Goal: Find specific page/section: Find specific page/section

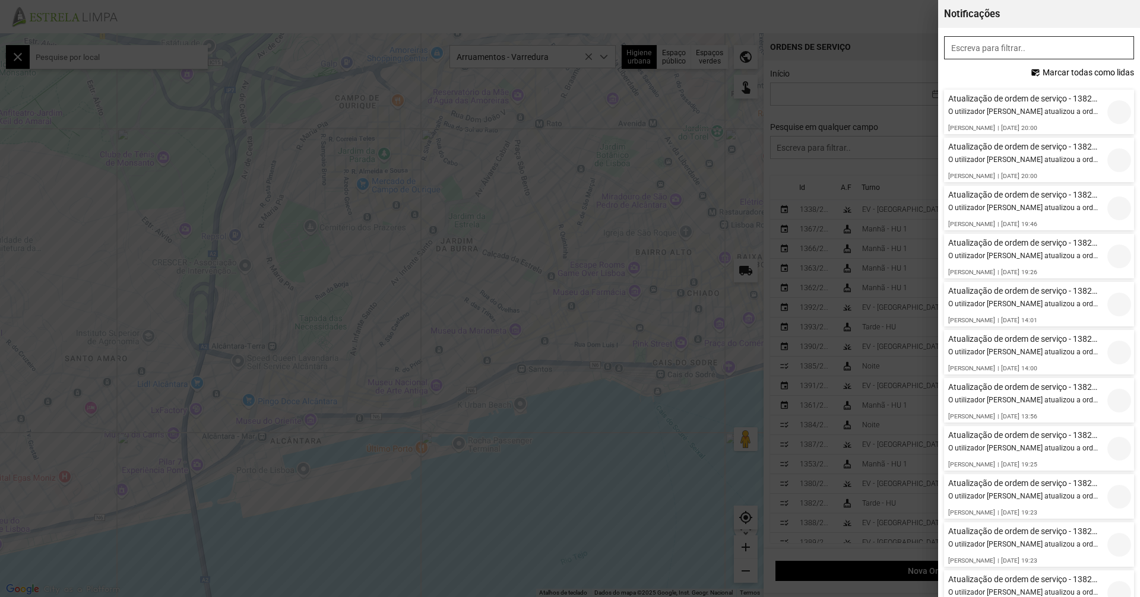
scroll to position [7, 53]
drag, startPoint x: 707, startPoint y: 136, endPoint x: 702, endPoint y: 144, distance: 9.1
click at [707, 137] on div at bounding box center [570, 298] width 1140 height 597
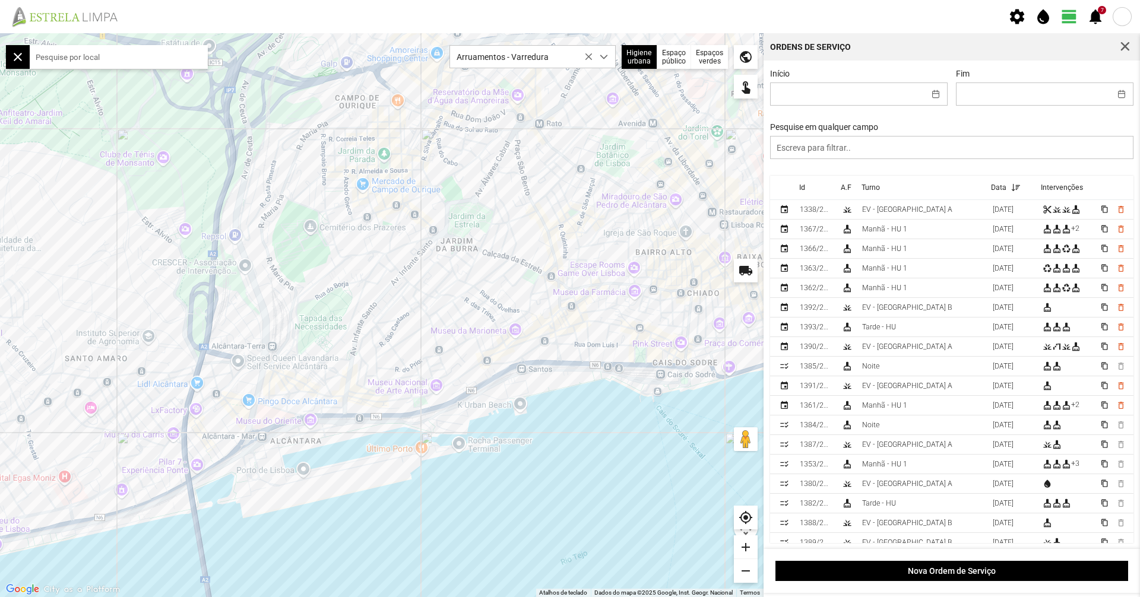
click at [560, 43] on div "Arruamentos - Varredura" at bounding box center [533, 54] width 178 height 30
click at [558, 53] on span "Arruamentos - Varredura" at bounding box center [521, 57] width 143 height 22
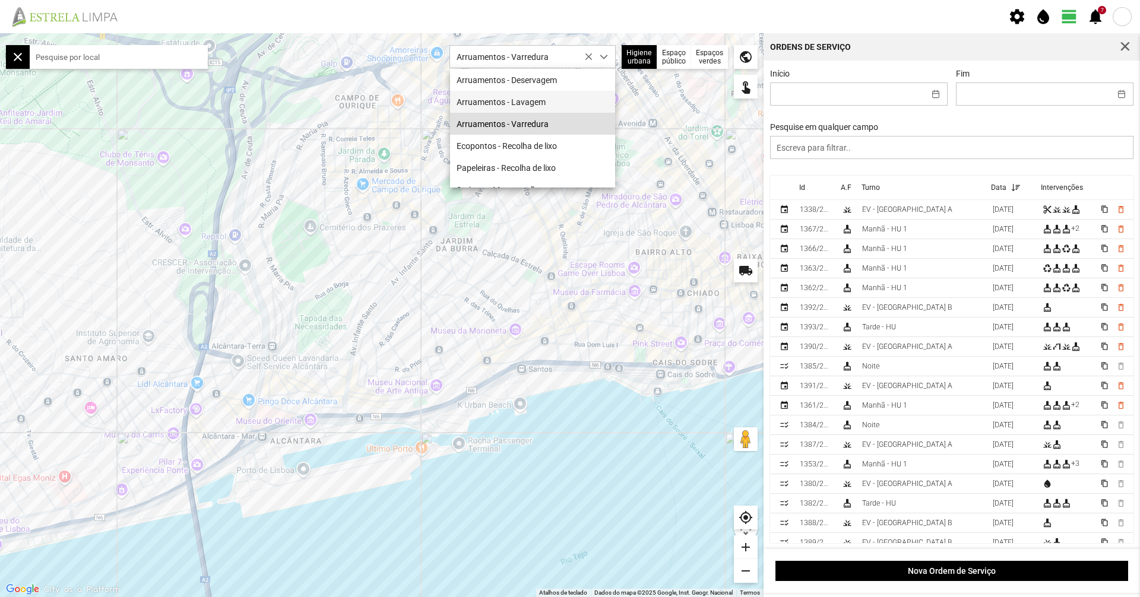
click at [560, 103] on li "Arruamentos - Lavagem" at bounding box center [532, 102] width 165 height 22
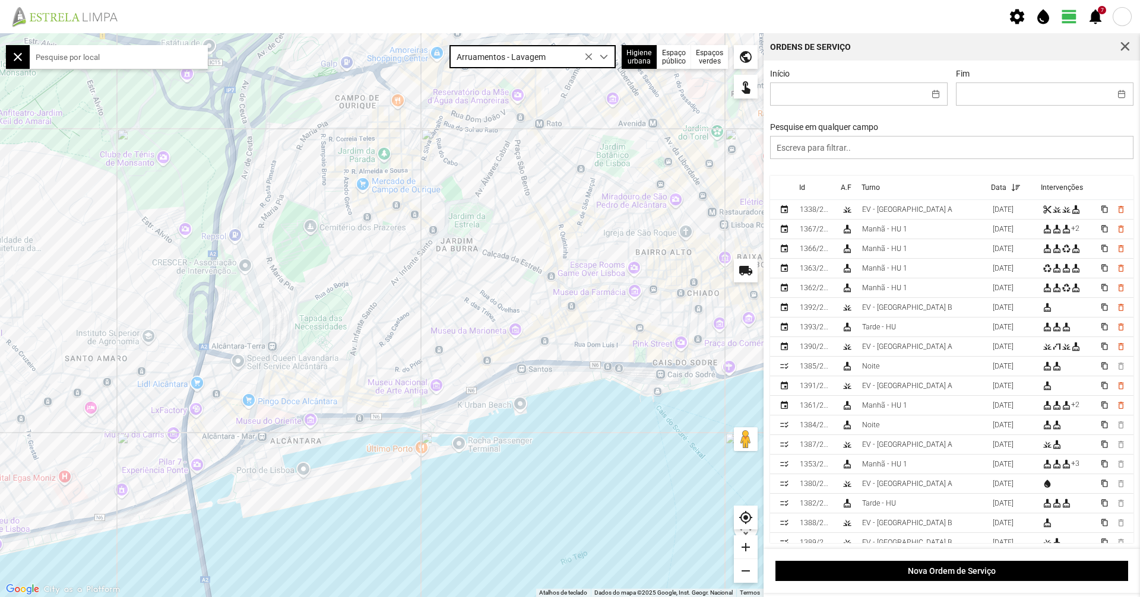
click at [451, 327] on div at bounding box center [382, 315] width 764 height 564
click at [451, 325] on div at bounding box center [382, 315] width 764 height 564
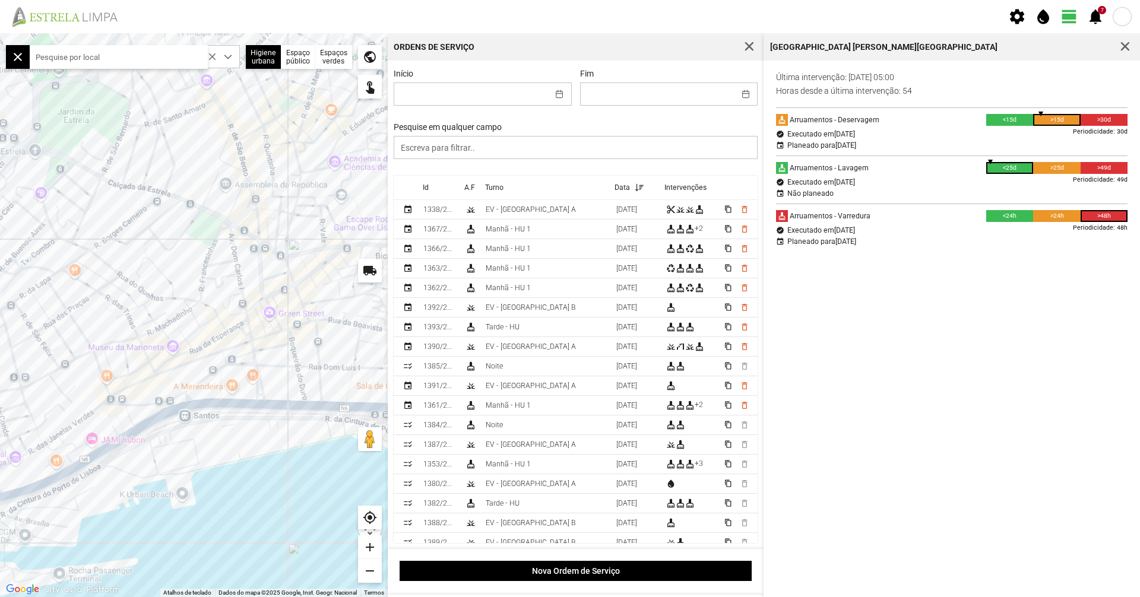
drag, startPoint x: 37, startPoint y: 445, endPoint x: 11, endPoint y: 445, distance: 26.1
click at [11, 445] on div at bounding box center [194, 315] width 388 height 564
drag, startPoint x: 196, startPoint y: 406, endPoint x: 183, endPoint y: 449, distance: 45.3
click at [183, 449] on div at bounding box center [194, 315] width 388 height 564
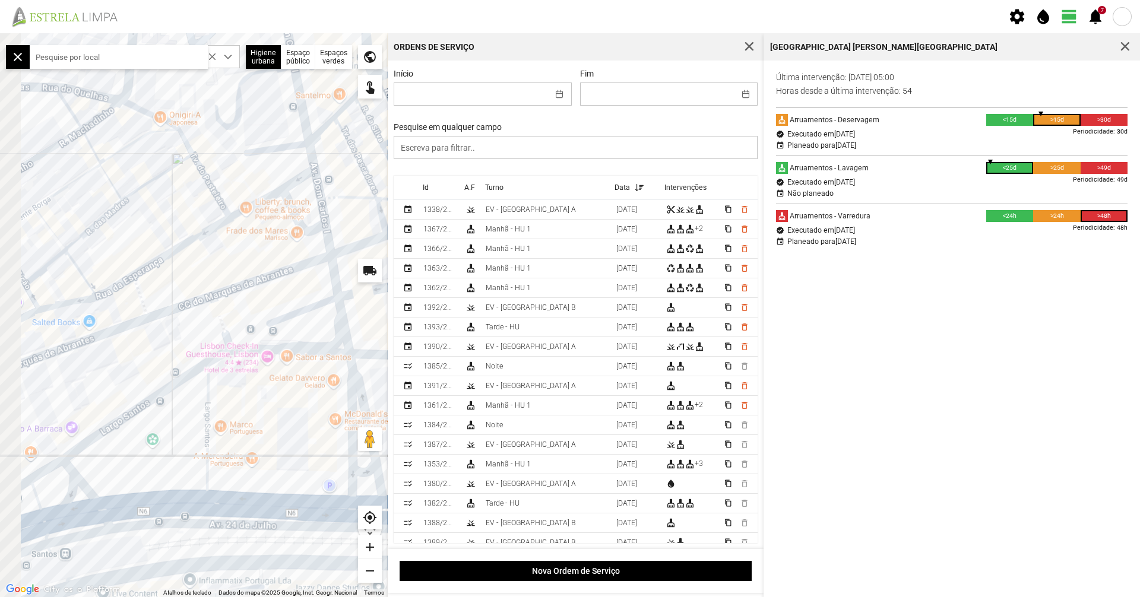
drag, startPoint x: 214, startPoint y: 414, endPoint x: 293, endPoint y: 409, distance: 79.7
click at [293, 409] on div at bounding box center [194, 315] width 388 height 564
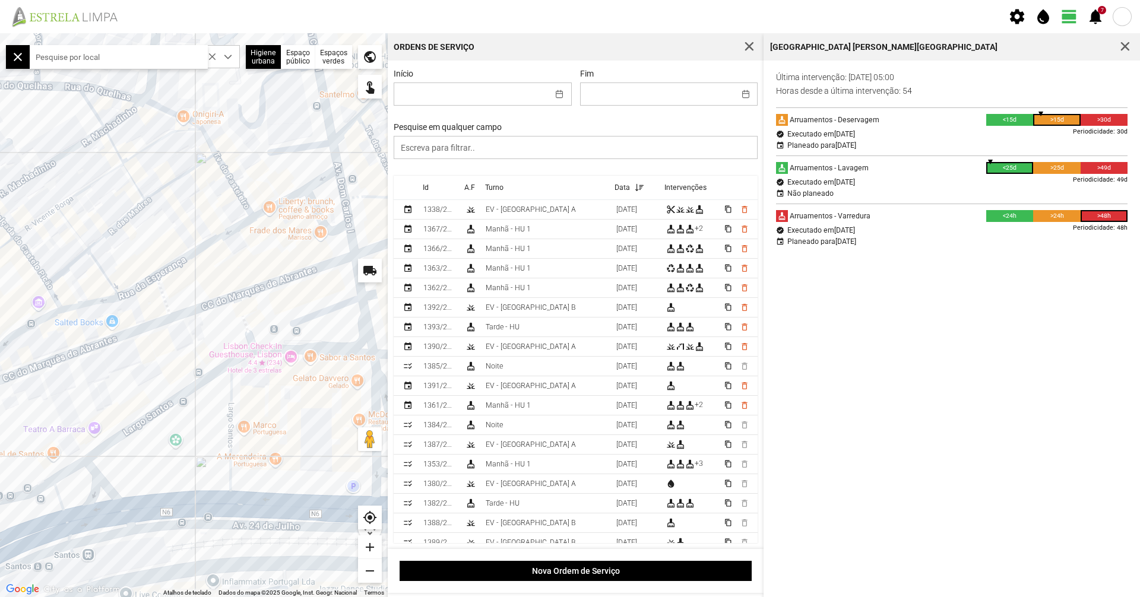
click at [198, 382] on div at bounding box center [194, 315] width 388 height 564
drag, startPoint x: 153, startPoint y: 277, endPoint x: 337, endPoint y: 243, distance: 187.2
click at [337, 243] on div at bounding box center [194, 315] width 388 height 564
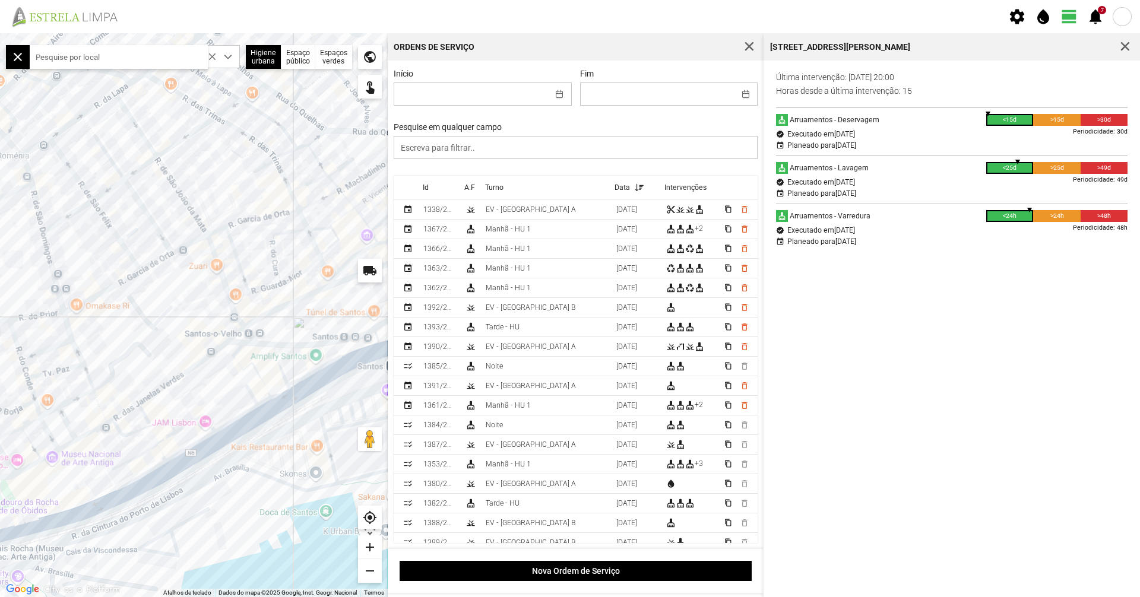
drag, startPoint x: 129, startPoint y: 249, endPoint x: 261, endPoint y: 252, distance: 132.4
click at [261, 252] on div at bounding box center [194, 315] width 388 height 564
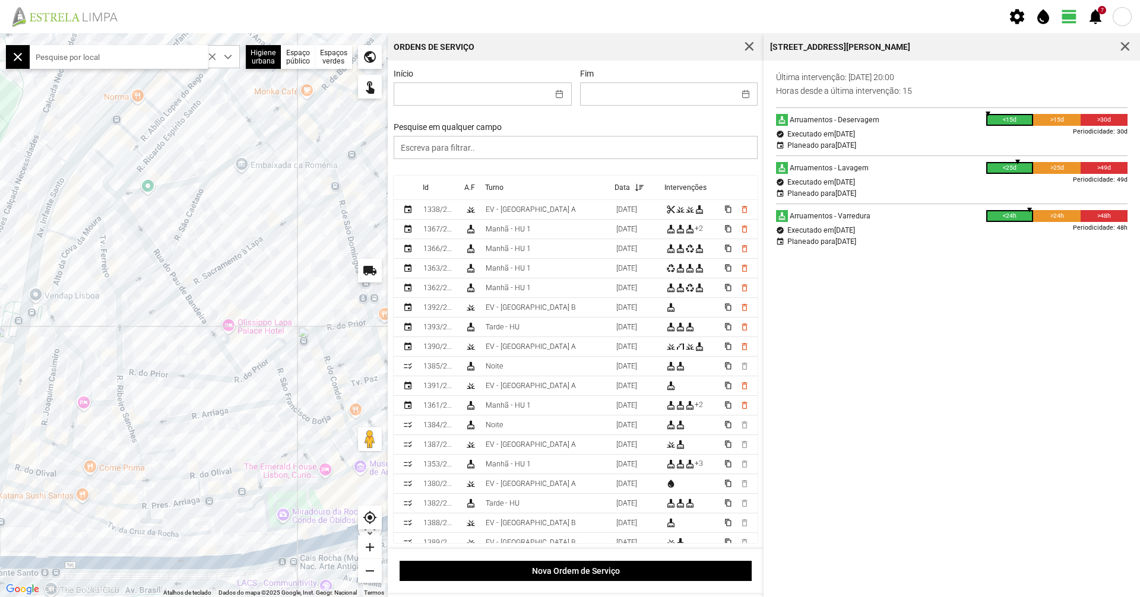
drag, startPoint x: 153, startPoint y: 249, endPoint x: 232, endPoint y: 249, distance: 79.0
click at [232, 249] on div at bounding box center [194, 315] width 388 height 564
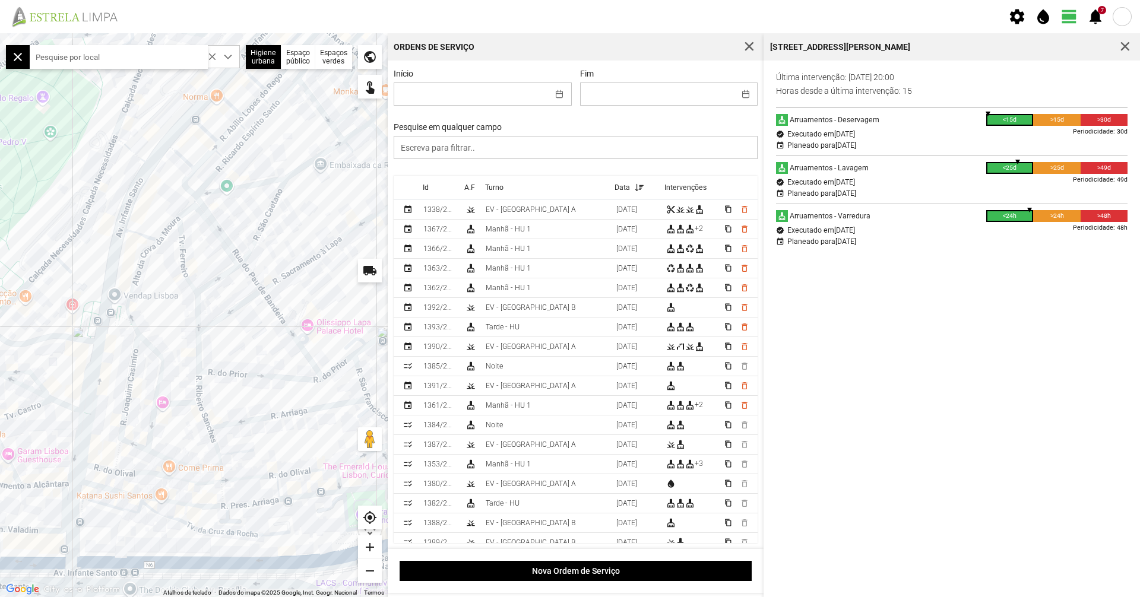
click at [83, 219] on div at bounding box center [194, 315] width 388 height 564
click at [116, 126] on div at bounding box center [194, 315] width 388 height 564
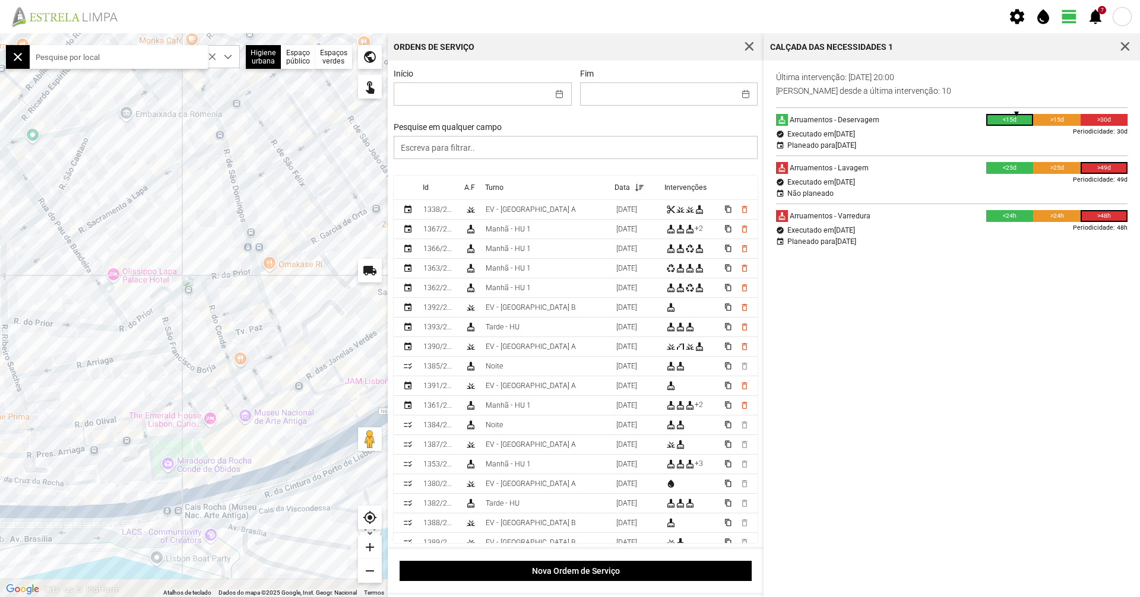
drag, startPoint x: 338, startPoint y: 432, endPoint x: 187, endPoint y: 379, distance: 159.6
click at [141, 380] on div at bounding box center [194, 315] width 388 height 564
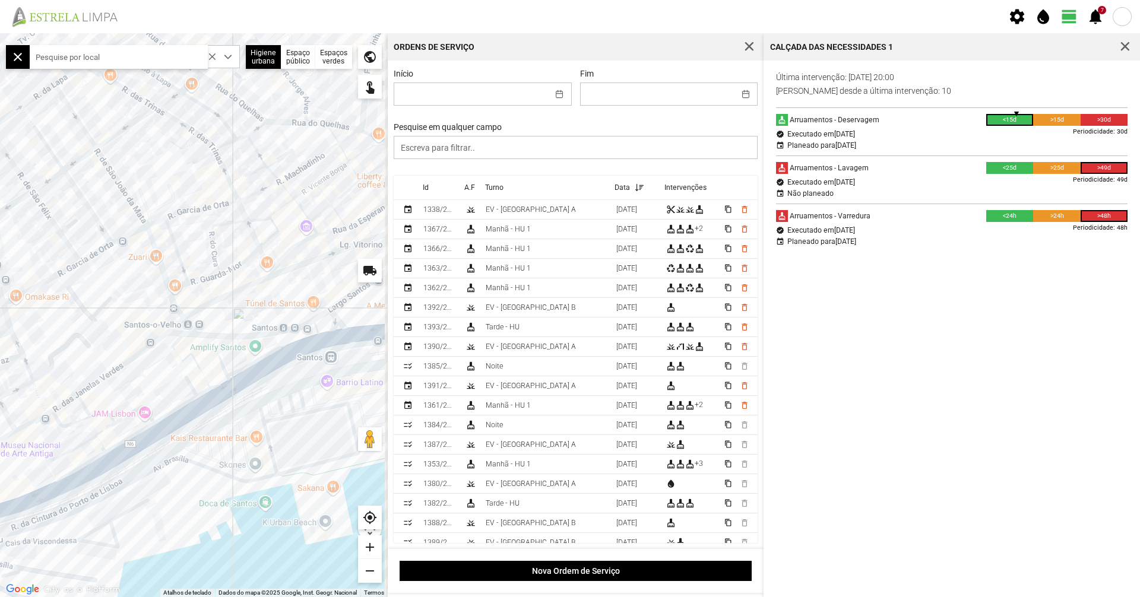
drag, startPoint x: 305, startPoint y: 376, endPoint x: 177, endPoint y: 463, distance: 155.1
click at [177, 463] on div at bounding box center [194, 315] width 388 height 564
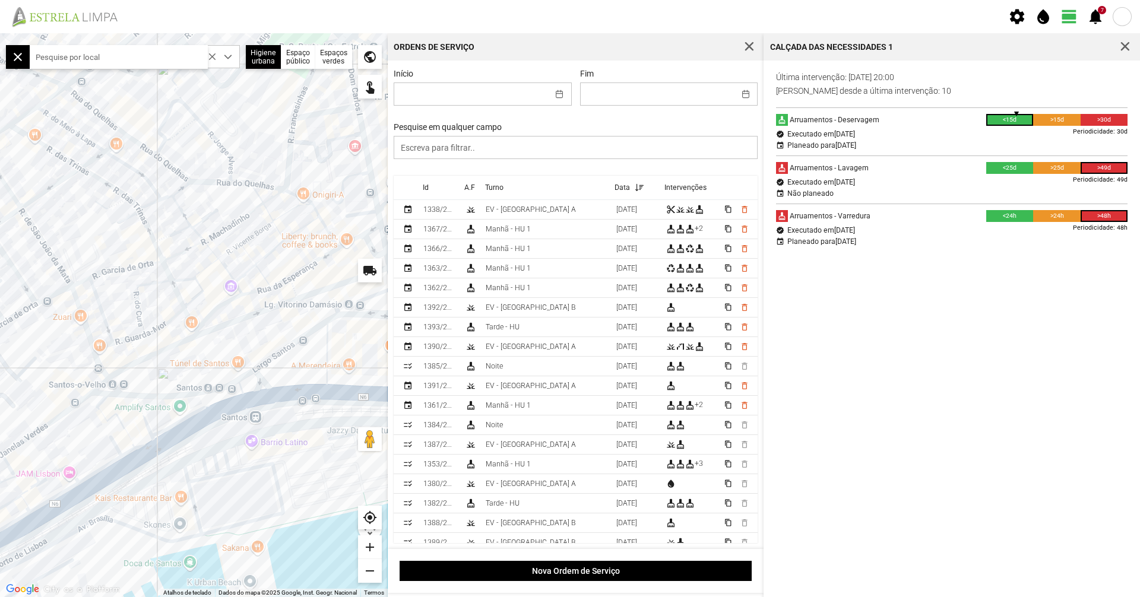
drag, startPoint x: 302, startPoint y: 333, endPoint x: 232, endPoint y: 368, distance: 78.3
click at [232, 368] on div at bounding box center [194, 315] width 388 height 564
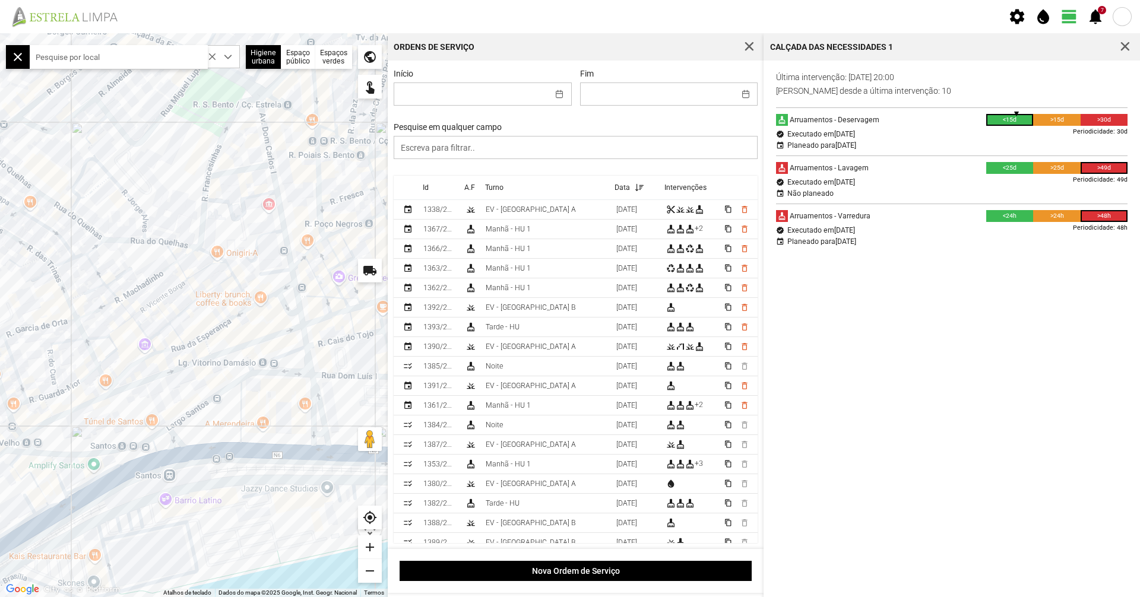
click at [223, 387] on div at bounding box center [194, 315] width 388 height 564
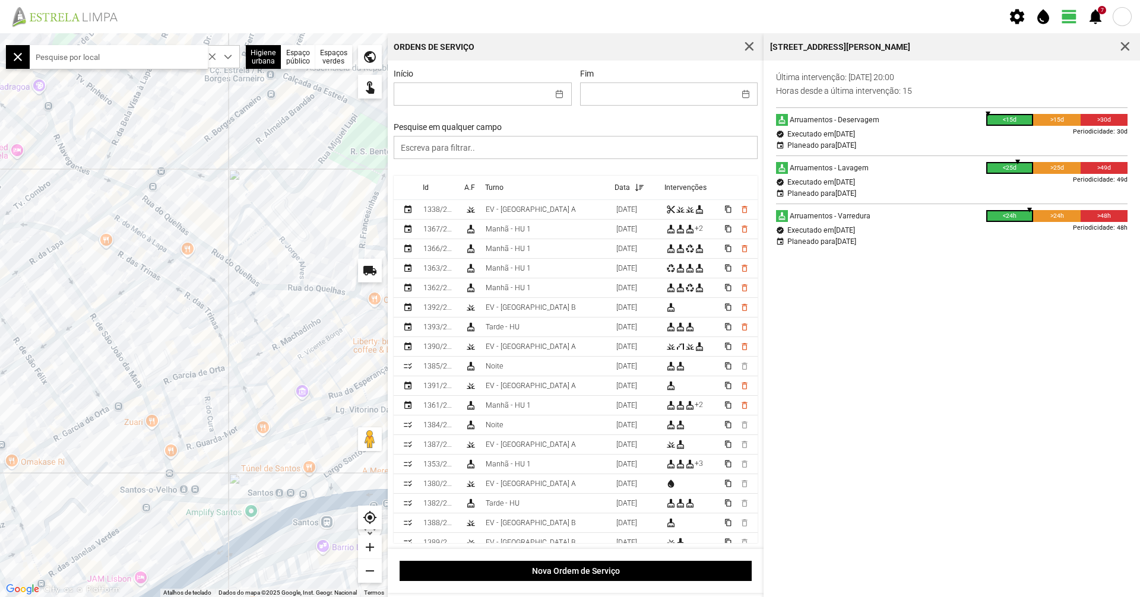
drag, startPoint x: 132, startPoint y: 243, endPoint x: 292, endPoint y: 291, distance: 167.2
click at [293, 291] on div at bounding box center [194, 315] width 388 height 564
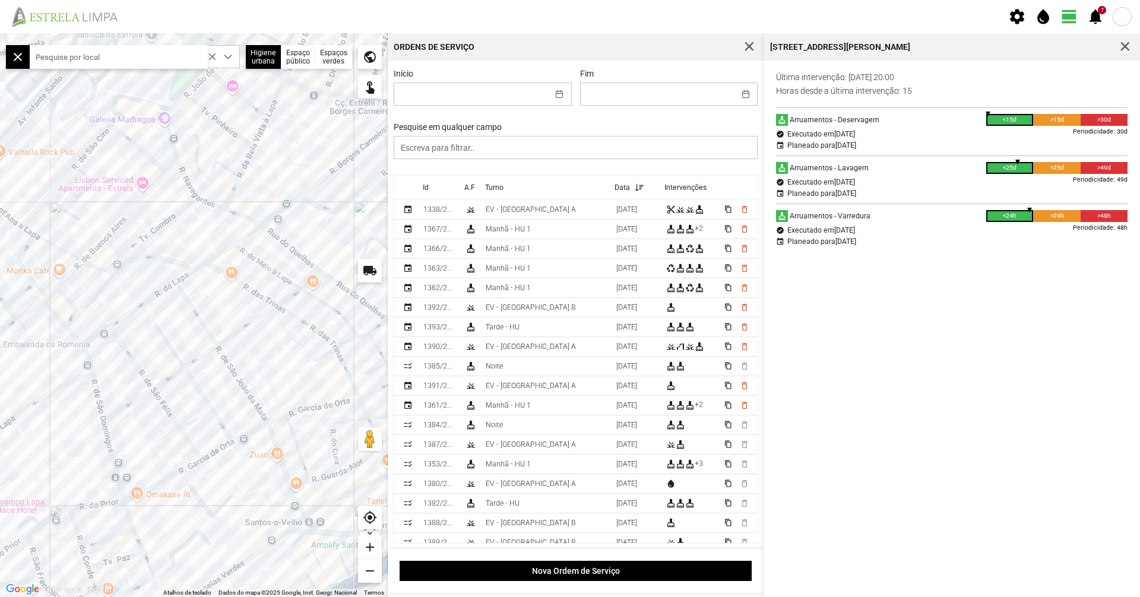
drag, startPoint x: 216, startPoint y: 268, endPoint x: 254, endPoint y: 309, distance: 56.7
click at [254, 309] on div at bounding box center [194, 315] width 388 height 564
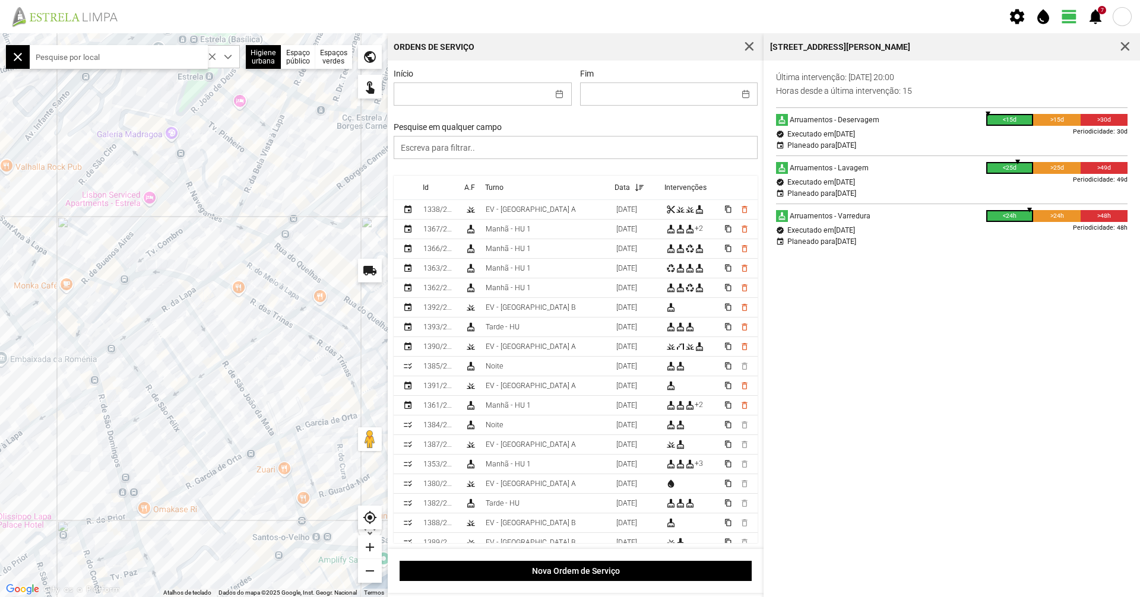
click at [178, 237] on div at bounding box center [194, 315] width 388 height 564
click at [178, 235] on div at bounding box center [194, 315] width 388 height 564
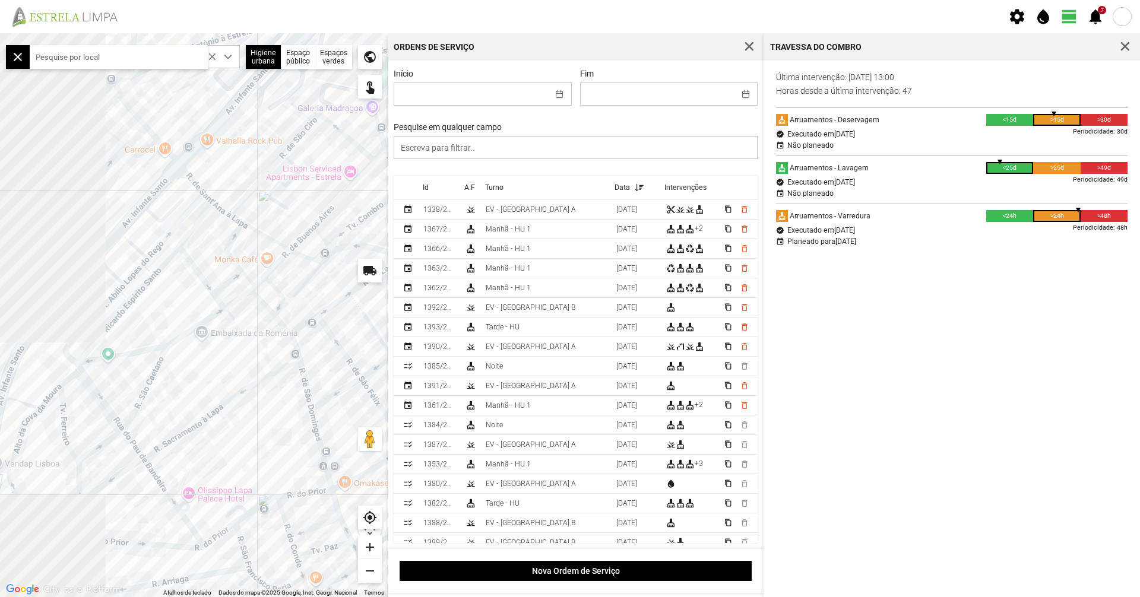
drag, startPoint x: 280, startPoint y: 321, endPoint x: 379, endPoint y: 319, distance: 99.2
click at [379, 319] on div at bounding box center [194, 315] width 388 height 564
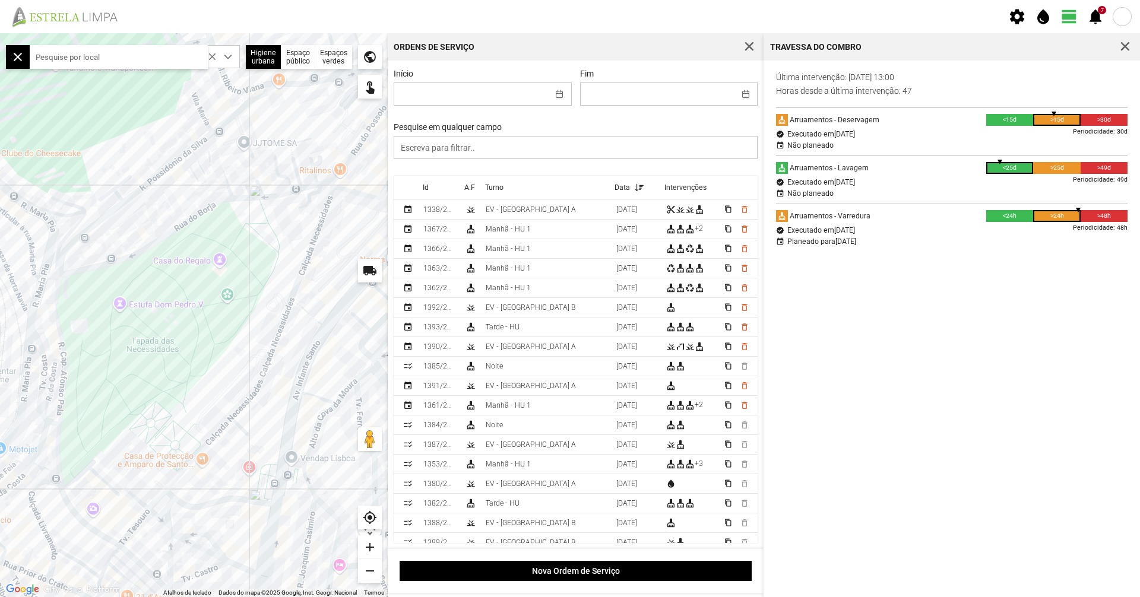
click at [147, 58] on input "text" at bounding box center [119, 57] width 178 height 24
click at [223, 56] on div "dropdown trigger" at bounding box center [227, 57] width 23 height 22
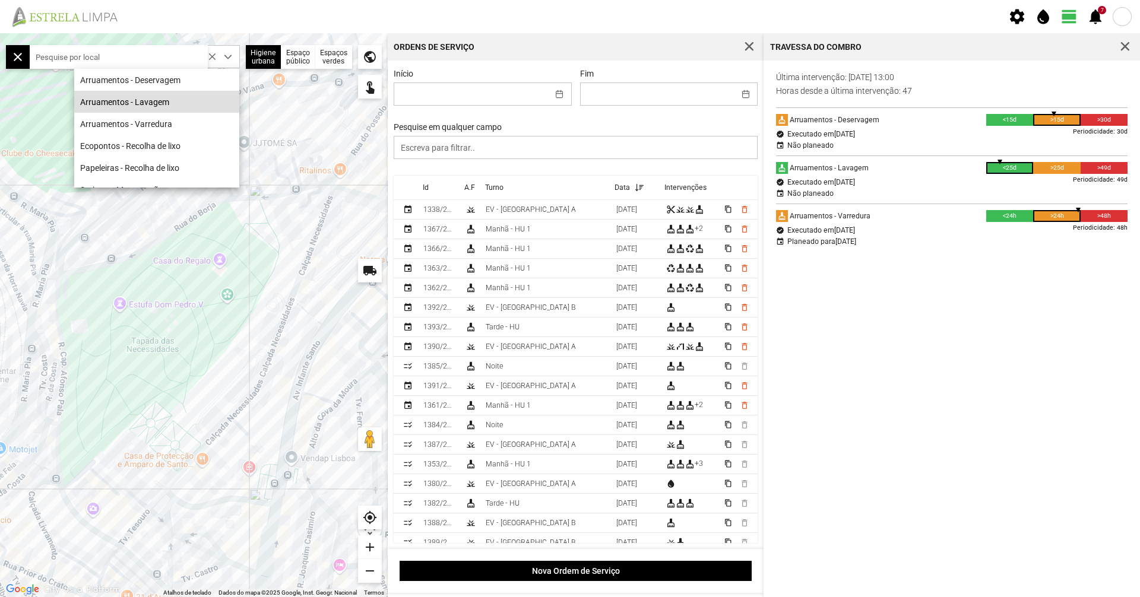
click at [216, 92] on li "Arruamentos - Lavagem" at bounding box center [156, 102] width 165 height 22
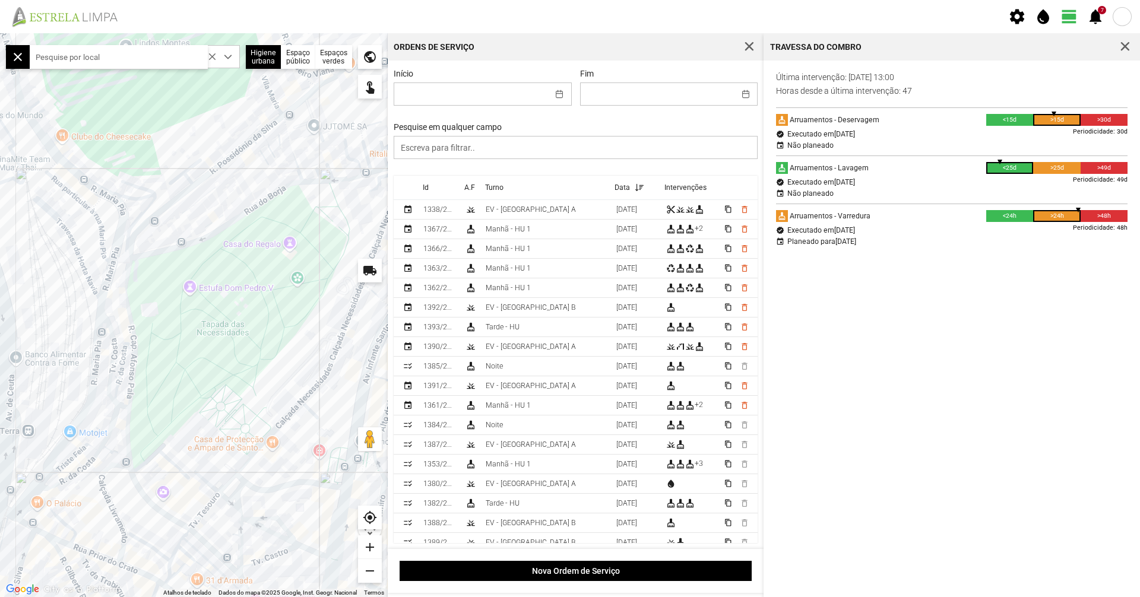
drag, startPoint x: 246, startPoint y: 173, endPoint x: 319, endPoint y: 154, distance: 74.7
click at [319, 154] on div at bounding box center [194, 315] width 388 height 564
